Goal: Find specific page/section: Find specific page/section

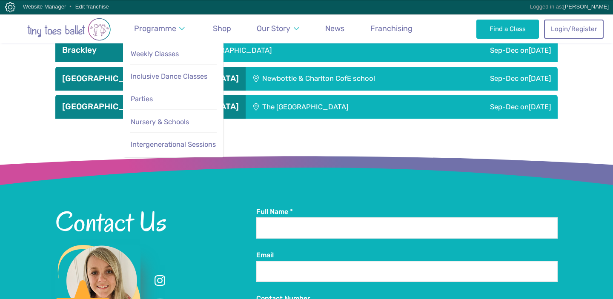
scroll to position [1064, 0]
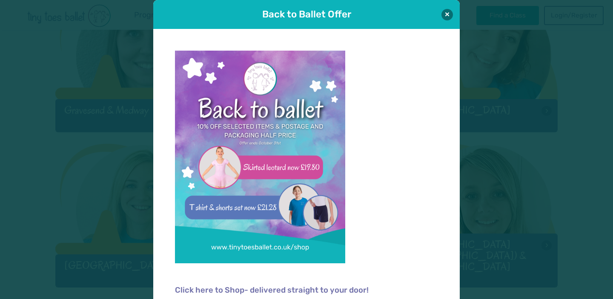
scroll to position [802, 0]
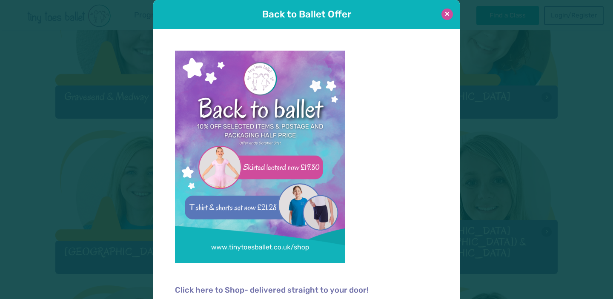
click at [447, 14] on button at bounding box center [447, 14] width 11 height 11
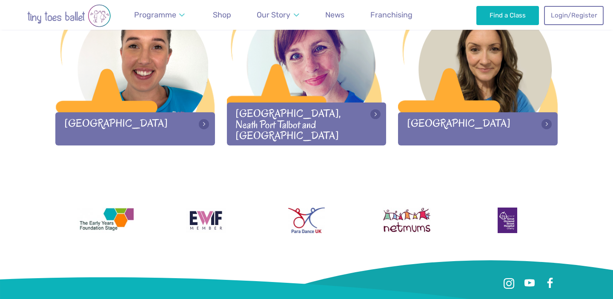
scroll to position [1154, 0]
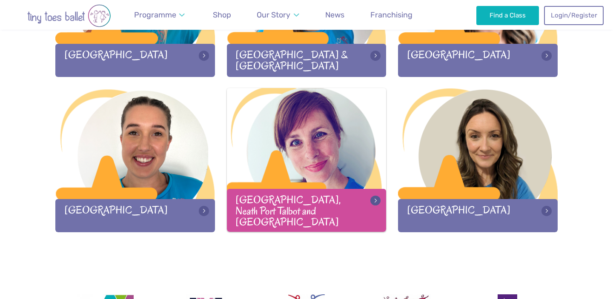
click at [305, 145] on div at bounding box center [307, 144] width 160 height 112
click at [337, 219] on div "Swansea, Neath Port Talbot and Llanelli" at bounding box center [307, 210] width 160 height 43
click at [365, 207] on div "Swansea, Neath Port Talbot and Llanelli" at bounding box center [307, 210] width 160 height 43
click at [310, 149] on div at bounding box center [307, 144] width 160 height 112
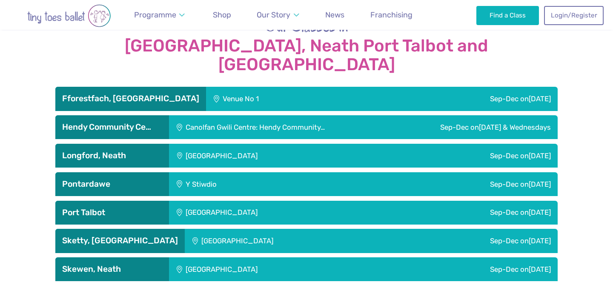
scroll to position [1408, 0]
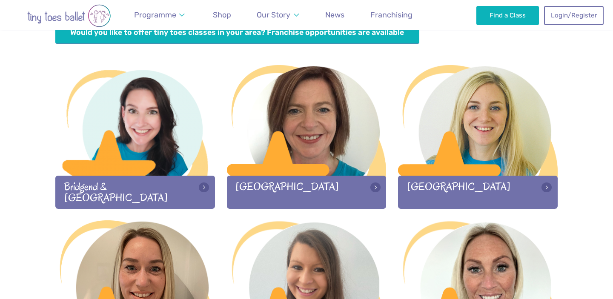
scroll to position [268, 0]
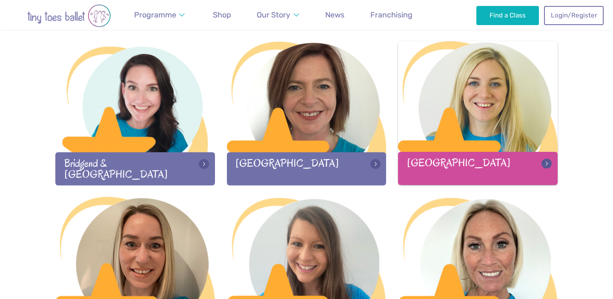
click at [459, 145] on div at bounding box center [478, 97] width 160 height 112
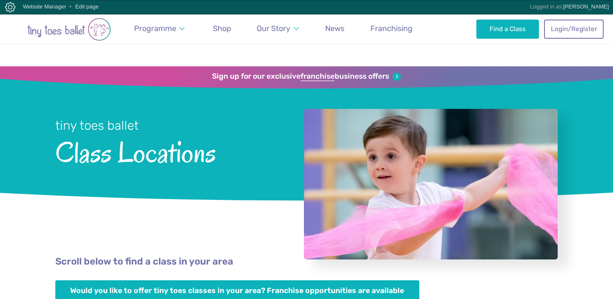
scroll to position [276, 0]
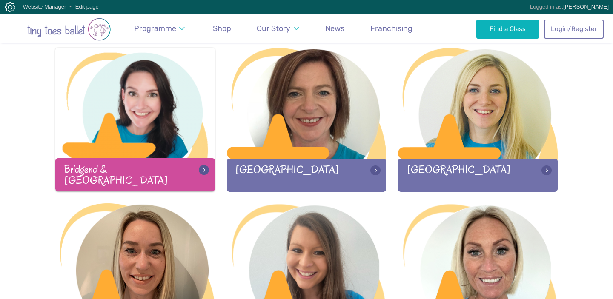
click at [182, 132] on div at bounding box center [135, 104] width 160 height 112
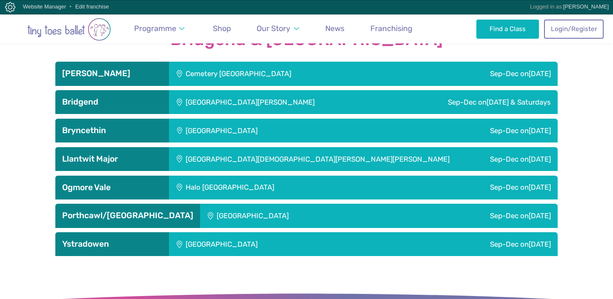
scroll to position [1388, 0]
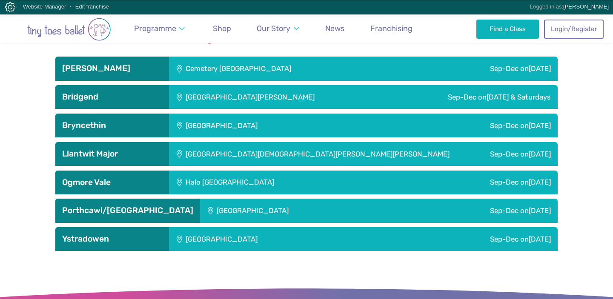
click at [372, 241] on div "[GEOGRAPHIC_DATA]" at bounding box center [278, 239] width 218 height 24
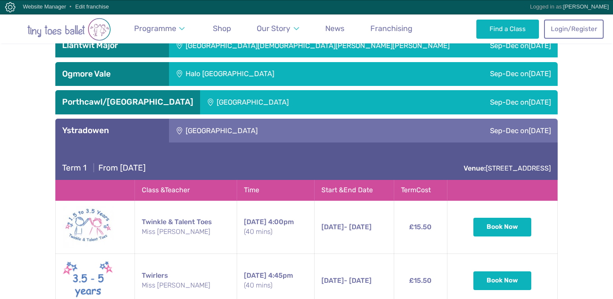
scroll to position [1502, 0]
